Goal: Task Accomplishment & Management: Complete application form

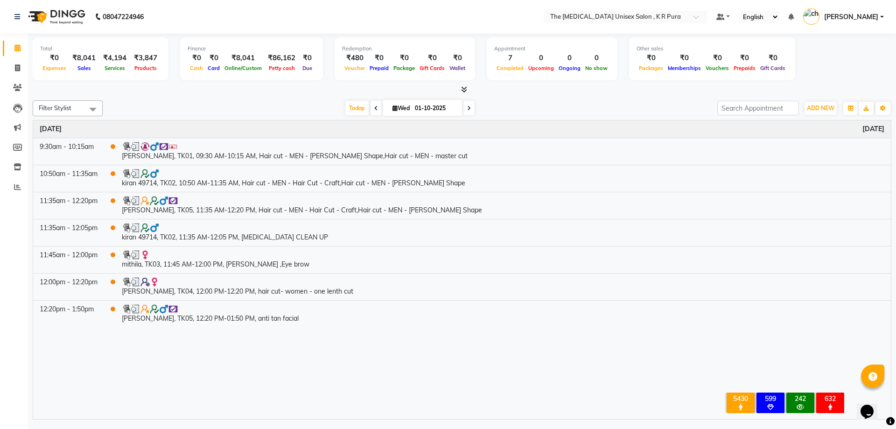
click at [464, 89] on icon at bounding box center [464, 89] width 6 height 7
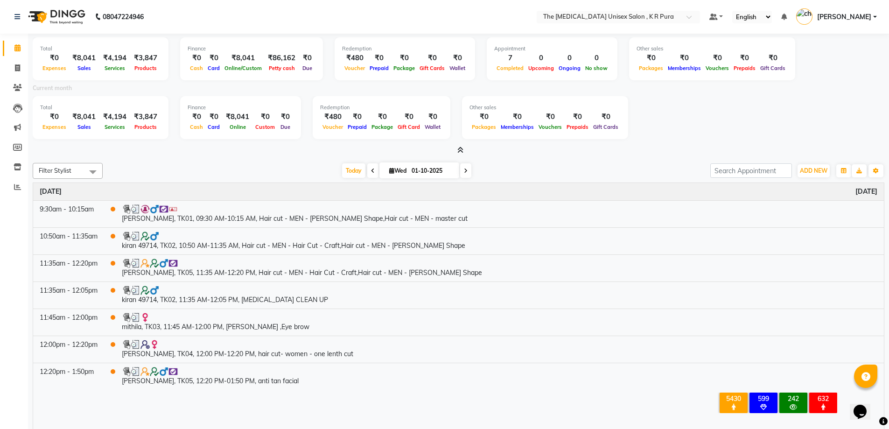
drag, startPoint x: 439, startPoint y: 127, endPoint x: 502, endPoint y: 100, distance: 68.2
click at [441, 127] on div "Redemption ₹480 Voucher ₹0 Prepaid ₹0 Package ₹0 Gift Card ₹0 Wallet" at bounding box center [382, 117] width 138 height 43
click at [504, 154] on div at bounding box center [459, 151] width 852 height 10
click at [805, 174] on button "ADD NEW Toggle Dropdown" at bounding box center [814, 170] width 32 height 13
click at [788, 197] on link "Add Invoice" at bounding box center [793, 201] width 74 height 12
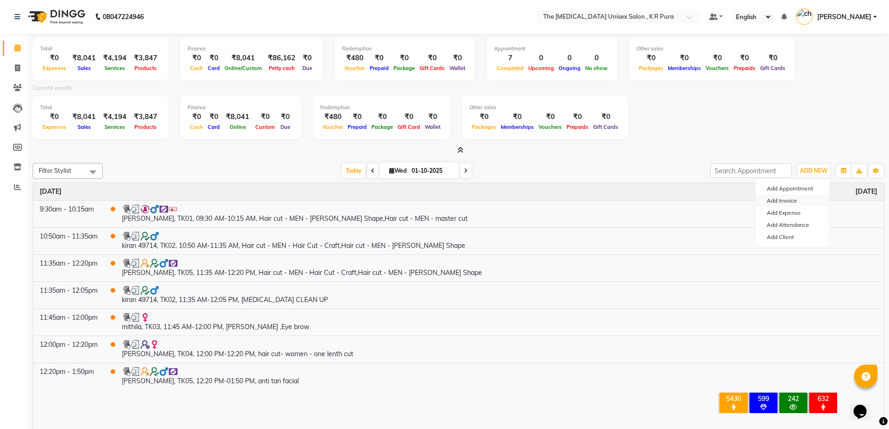
select select "service"
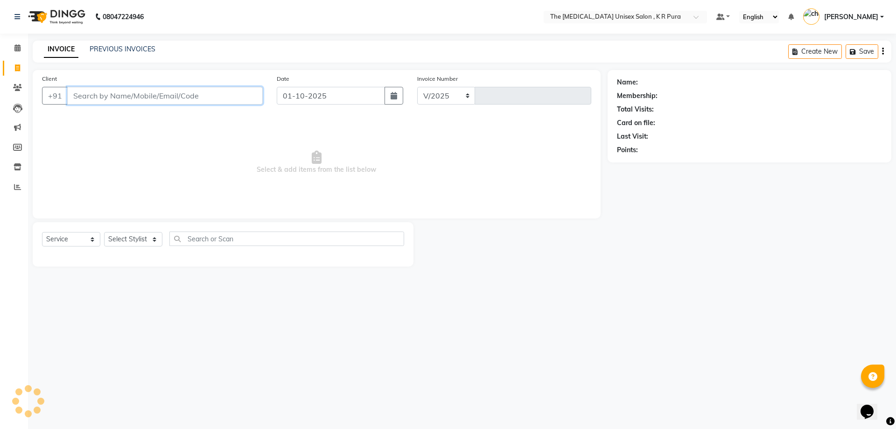
select select "4050"
type input "3140"
click at [95, 98] on input "Client" at bounding box center [165, 96] width 196 height 18
type input "8884380305"
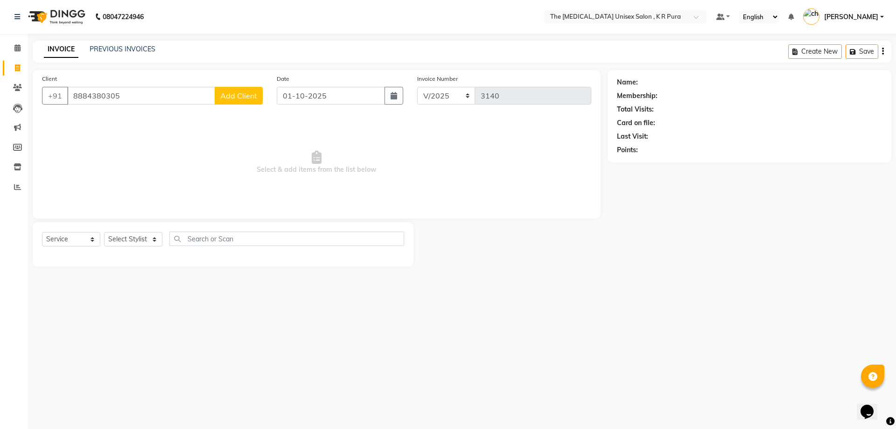
click at [244, 99] on span "Add Client" at bounding box center [238, 95] width 37 height 9
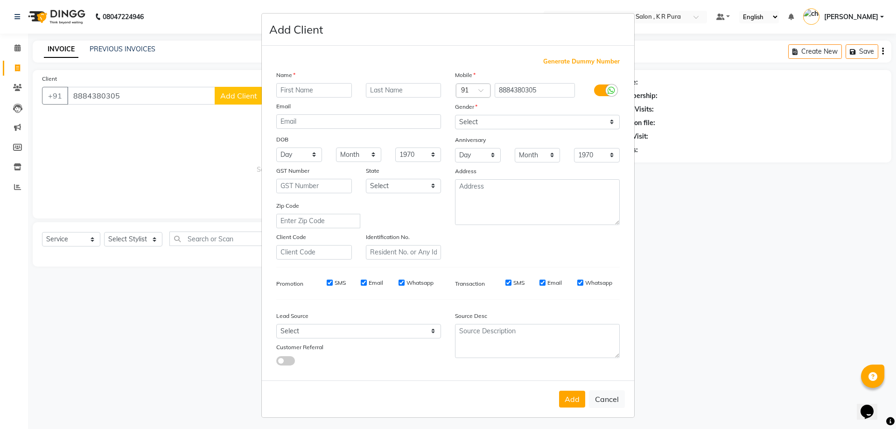
click at [305, 90] on input "text" at bounding box center [314, 90] width 76 height 14
type input "asim"
click at [513, 116] on select "Select [DEMOGRAPHIC_DATA] [DEMOGRAPHIC_DATA] Other Prefer Not To Say" at bounding box center [537, 122] width 165 height 14
select select "[DEMOGRAPHIC_DATA]"
click at [455, 115] on select "Select [DEMOGRAPHIC_DATA] [DEMOGRAPHIC_DATA] Other Prefer Not To Say" at bounding box center [537, 122] width 165 height 14
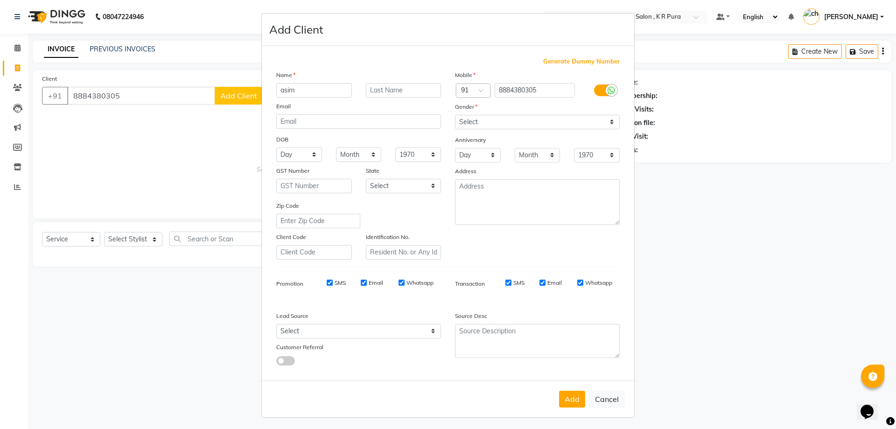
drag, startPoint x: 564, startPoint y: 396, endPoint x: 564, endPoint y: 378, distance: 18.2
click at [564, 396] on button "Add" at bounding box center [572, 399] width 26 height 17
select select
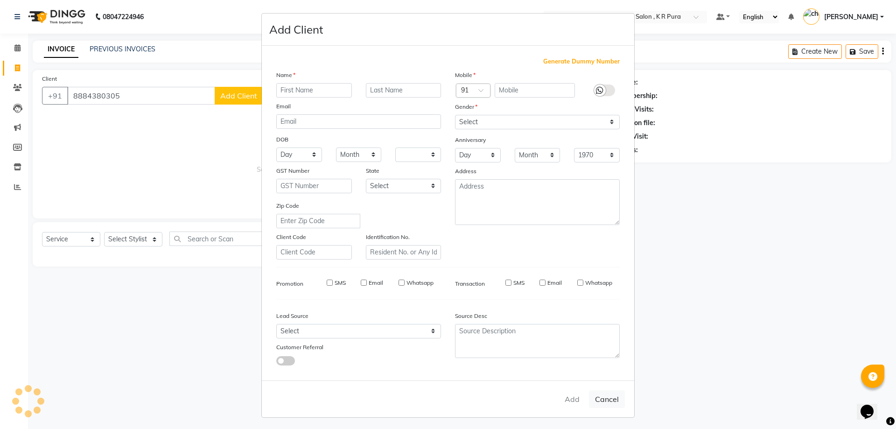
select select
checkbox input "false"
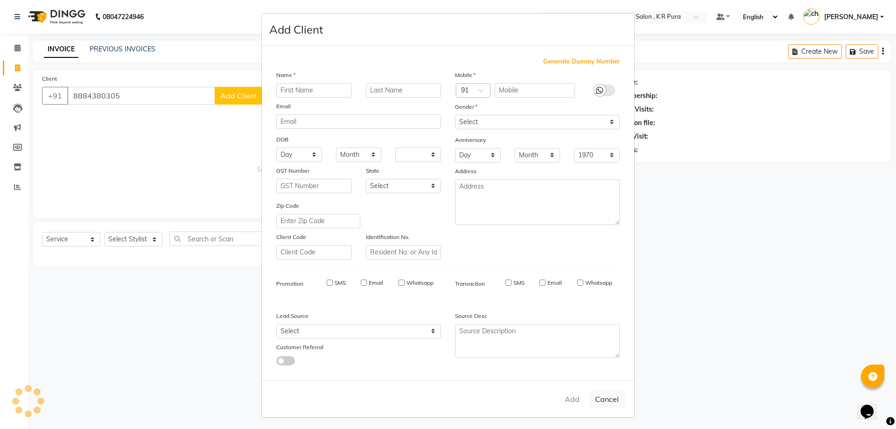
checkbox input "false"
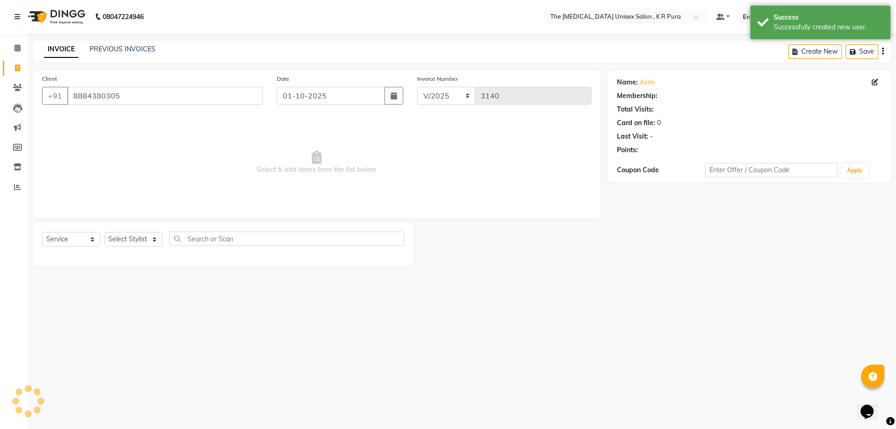
select select "1: Object"
click at [84, 241] on select "Select Service Product Membership Package Voucher Prepaid Gift Card" at bounding box center [71, 239] width 58 height 14
click at [135, 245] on select "Select Stylist [PERSON_NAME] [PERSON_NAME] [PERSON_NAME] [PERSON_NAME]" at bounding box center [133, 239] width 58 height 14
select select "88538"
click at [104, 232] on select "Select Stylist [PERSON_NAME] [PERSON_NAME] [PERSON_NAME] [PERSON_NAME]" at bounding box center [133, 239] width 58 height 14
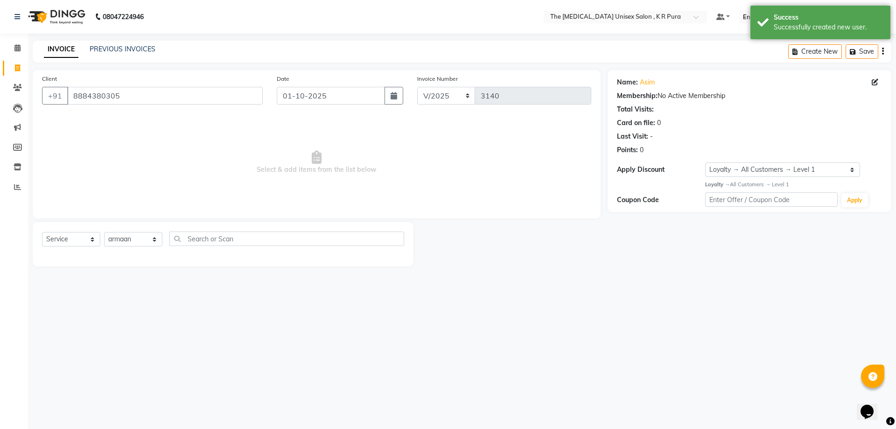
click at [226, 234] on div "Select Service Product Membership Package Voucher Prepaid Gift Card Select Styl…" at bounding box center [223, 244] width 381 height 44
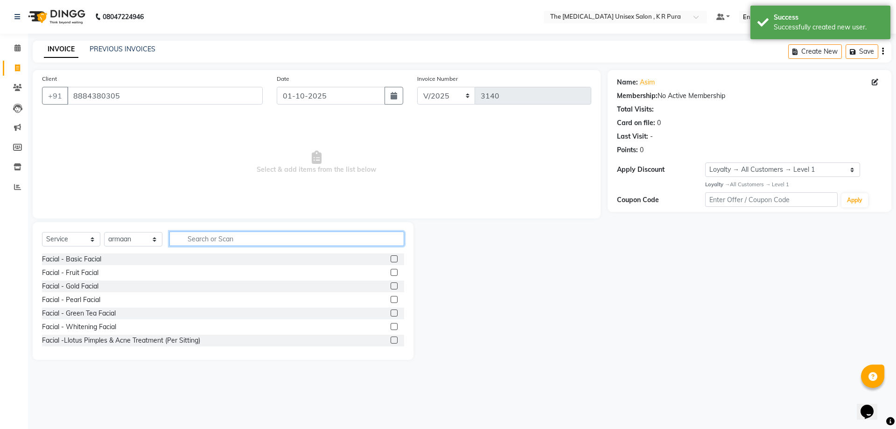
click at [254, 237] on input "text" at bounding box center [286, 239] width 235 height 14
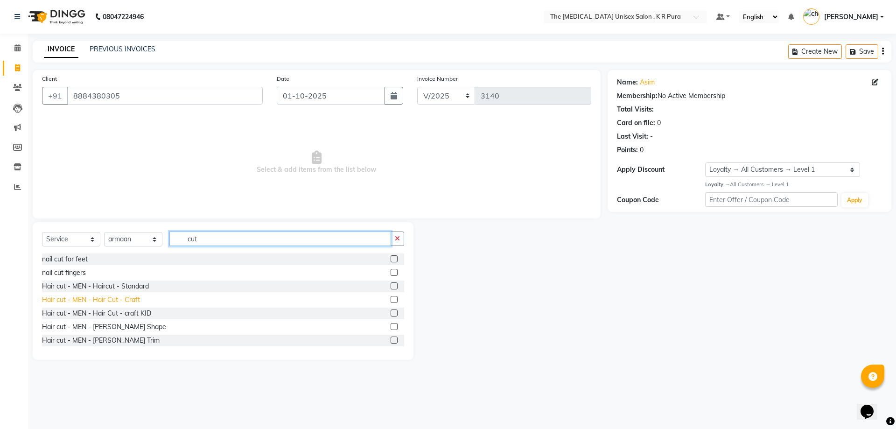
type input "cut"
click at [117, 300] on div "Hair cut - MEN - Hair Cut - Craft" at bounding box center [91, 300] width 98 height 10
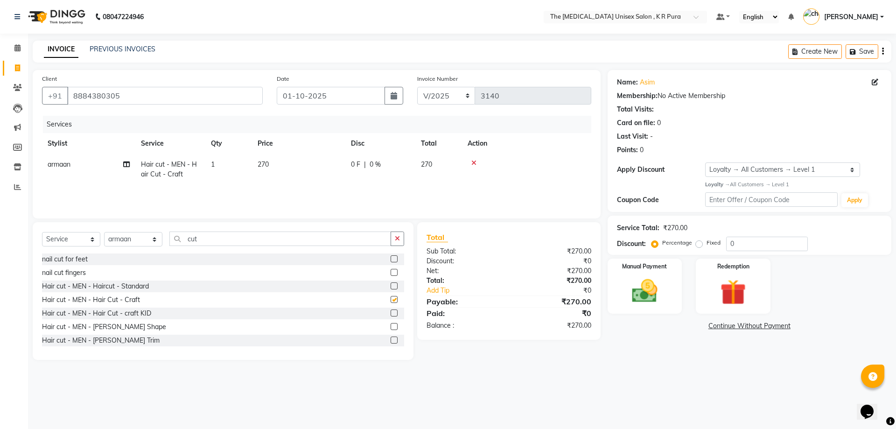
checkbox input "false"
click at [117, 324] on div "Hair cut - MEN - [PERSON_NAME] Shape" at bounding box center [104, 327] width 124 height 10
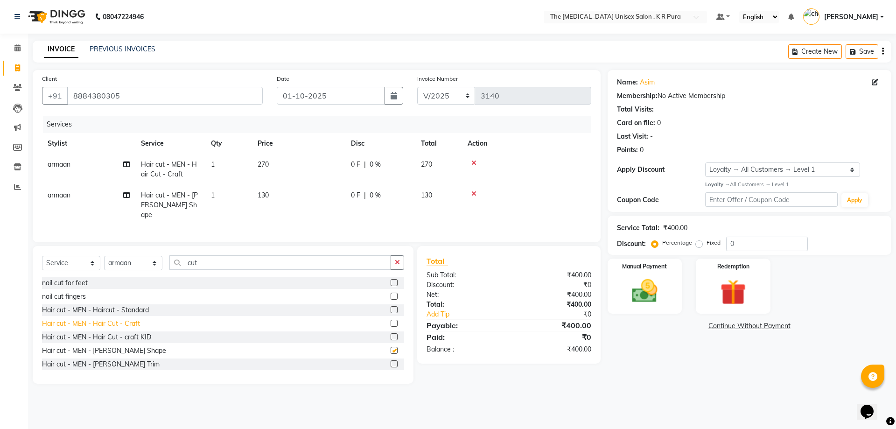
checkbox input "false"
click at [652, 293] on img at bounding box center [644, 291] width 43 height 31
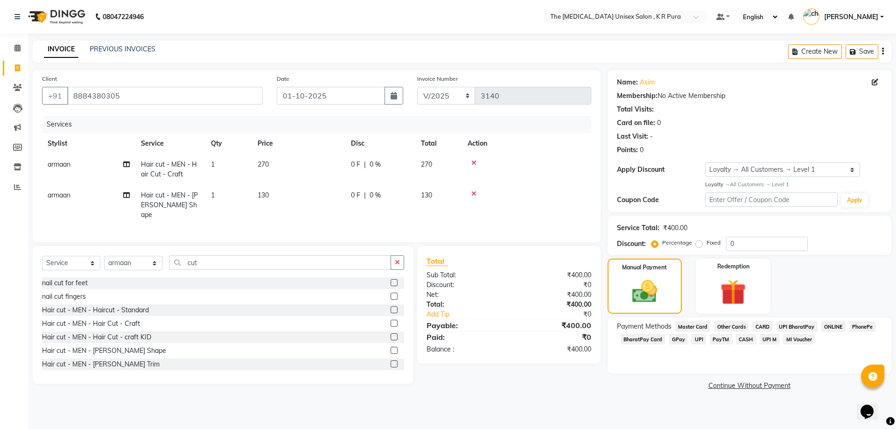
click at [674, 341] on span "GPay" at bounding box center [678, 339] width 19 height 11
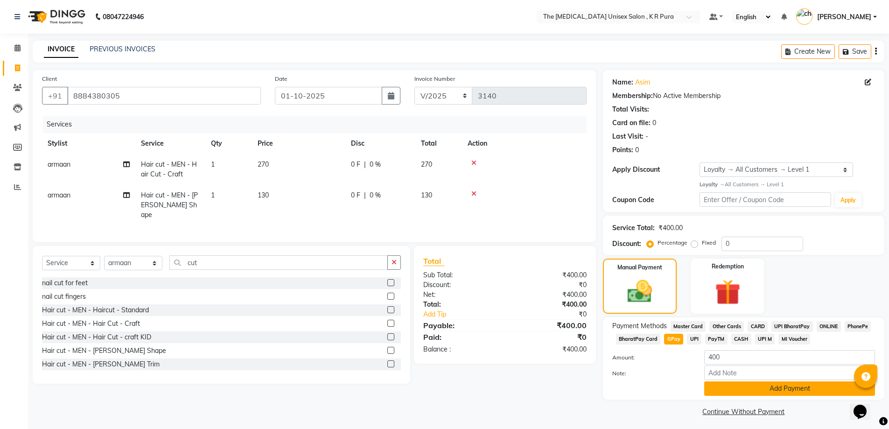
click at [730, 395] on button "Add Payment" at bounding box center [789, 388] width 171 height 14
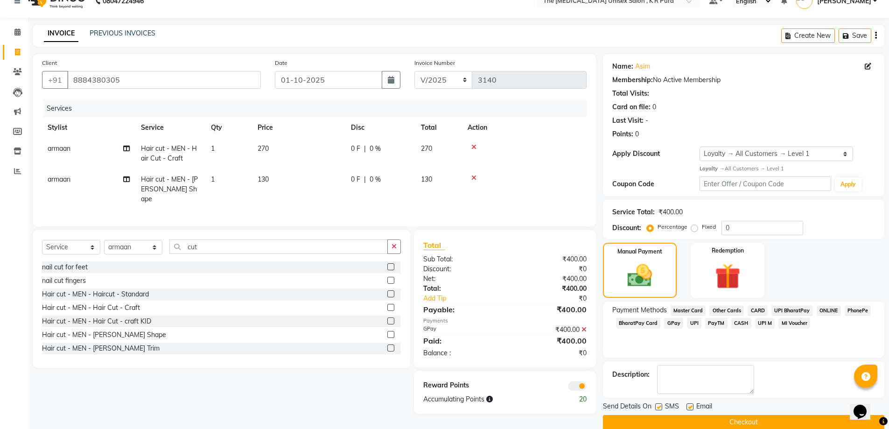
scroll to position [30, 0]
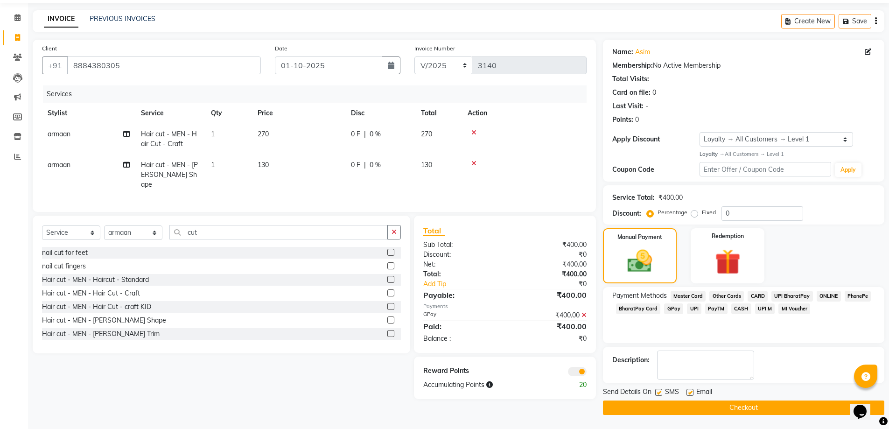
click at [754, 410] on button "Checkout" at bounding box center [743, 408] width 281 height 14
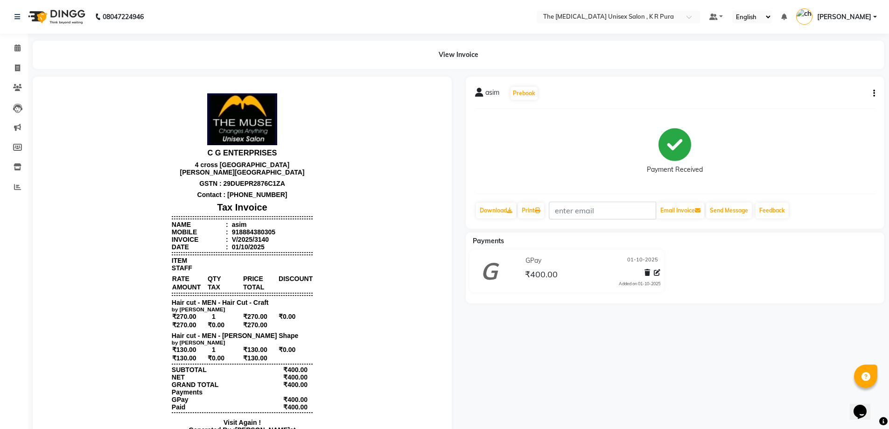
select select "service"
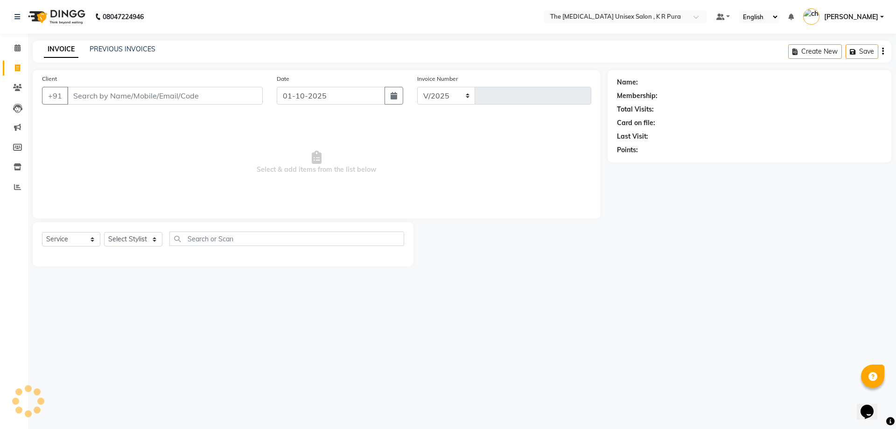
select select "4050"
type input "3141"
click at [123, 49] on link "PREVIOUS INVOICES" at bounding box center [123, 49] width 66 height 8
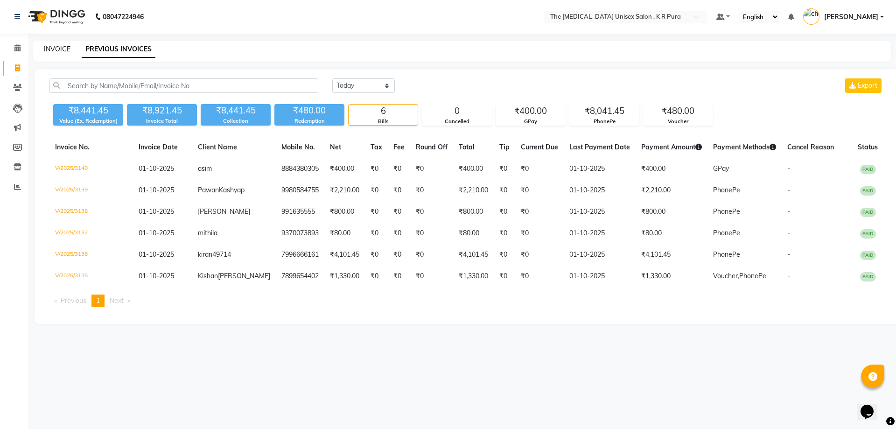
click at [56, 49] on link "INVOICE" at bounding box center [57, 49] width 27 height 8
select select "service"
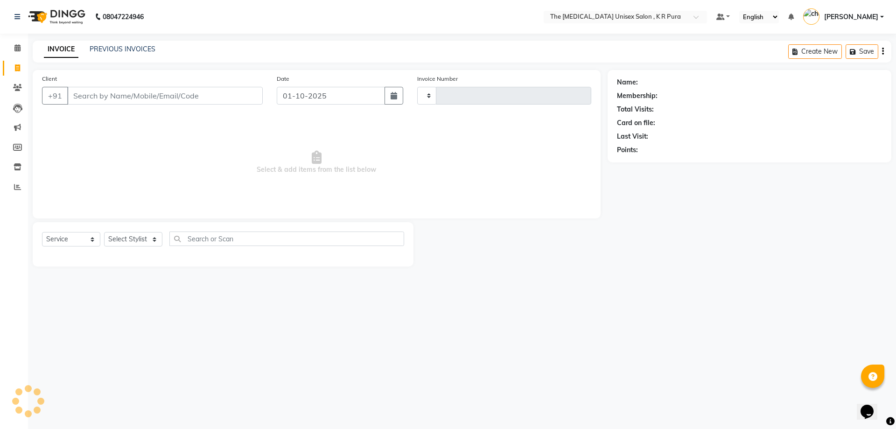
type input "3141"
select select "4050"
